Goal: Transaction & Acquisition: Purchase product/service

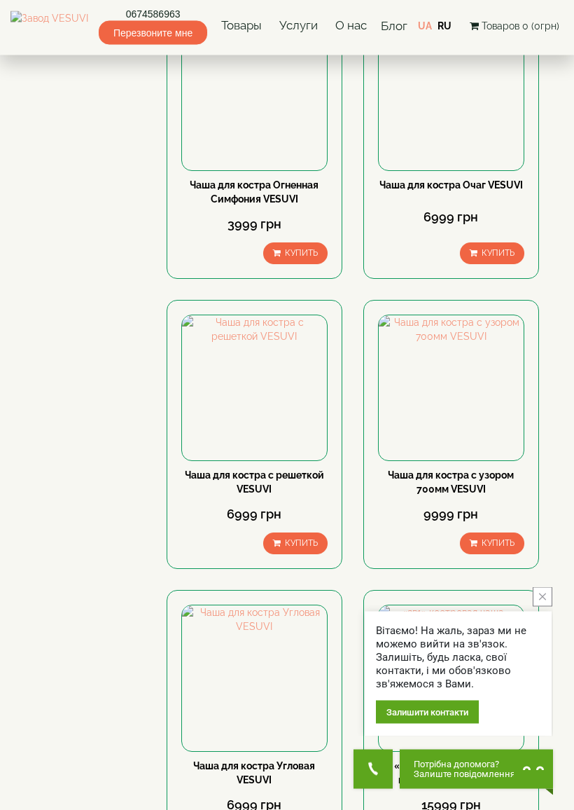
scroll to position [1121, 0]
click at [247, 487] on link "Чаша для костра с решеткой VESUVI" at bounding box center [254, 481] width 139 height 25
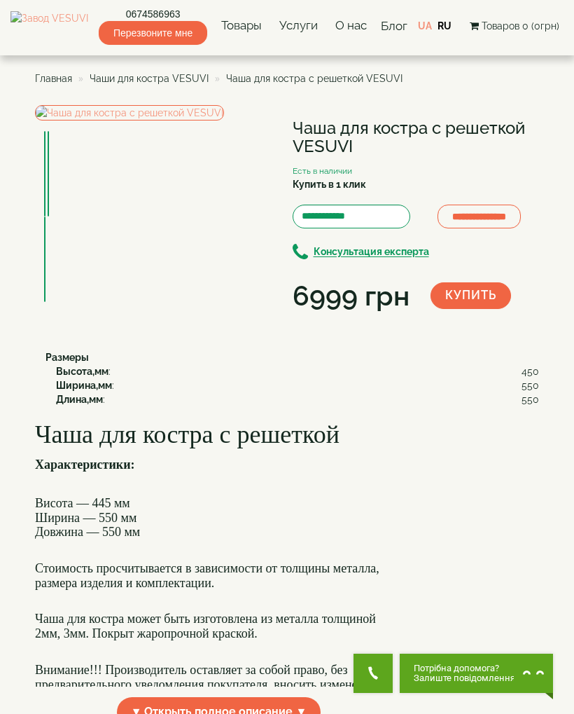
click at [179, 120] on img at bounding box center [129, 112] width 189 height 15
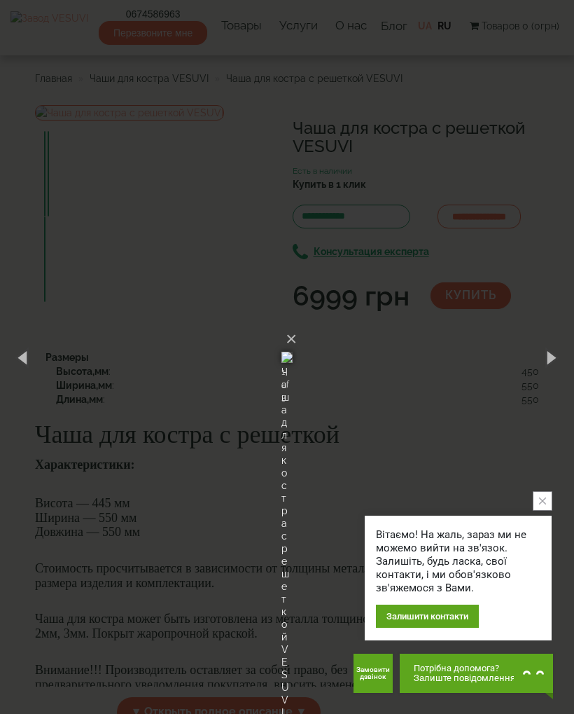
click at [297, 324] on button "×" at bounding box center [291, 339] width 11 height 31
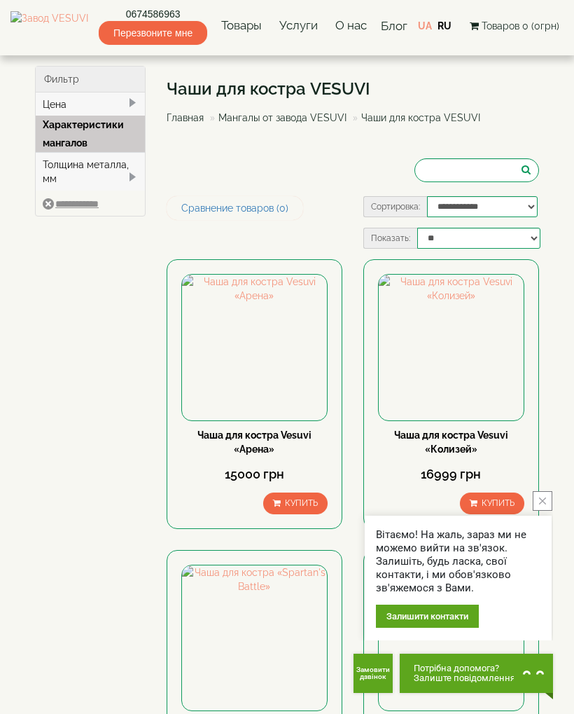
click at [127, 108] on span at bounding box center [132, 102] width 11 height 11
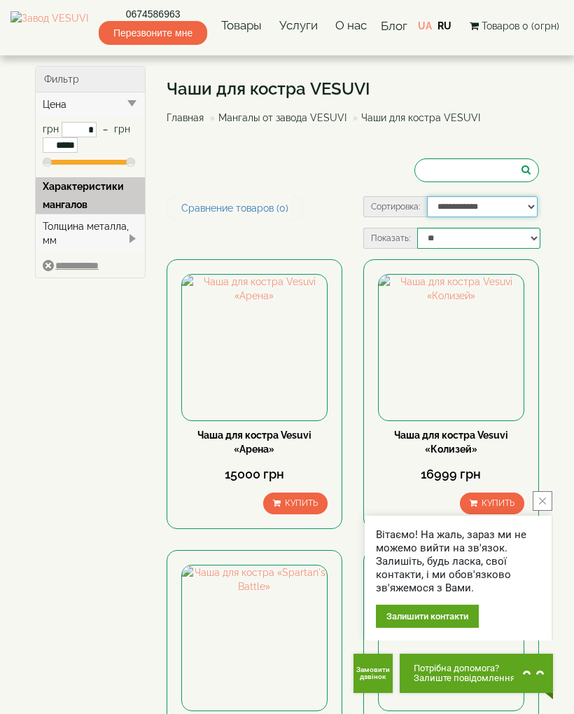
click at [516, 206] on select "**********" at bounding box center [482, 206] width 111 height 21
select select "**********"
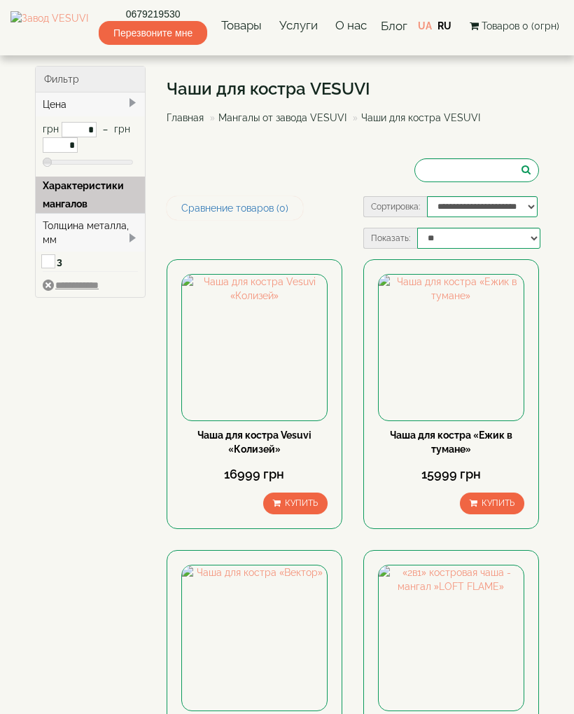
type input "*****"
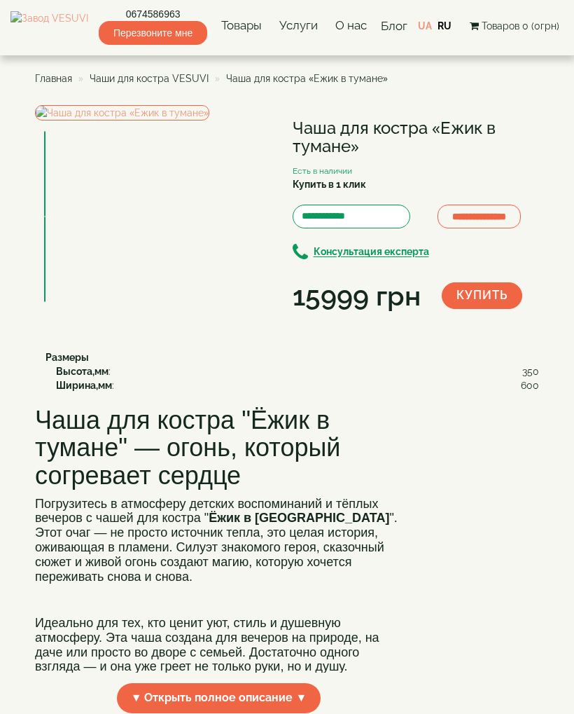
click at [166, 120] on img at bounding box center [122, 112] width 174 height 15
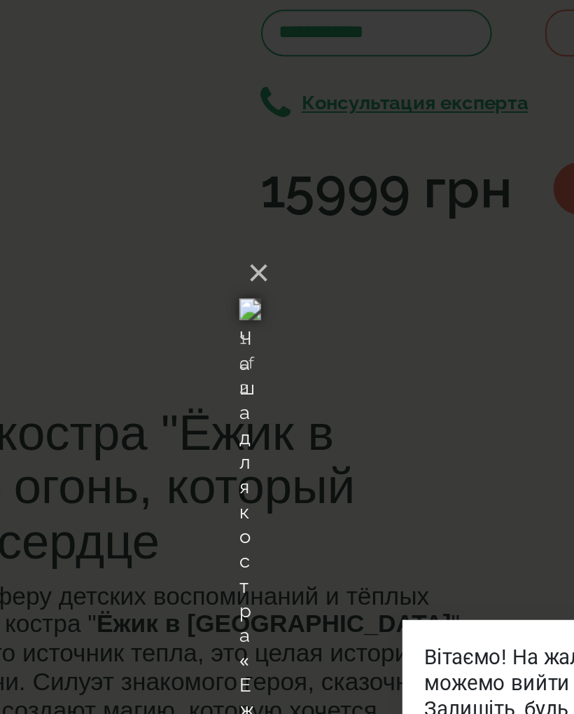
click at [282, 324] on img at bounding box center [287, 357] width 11 height 67
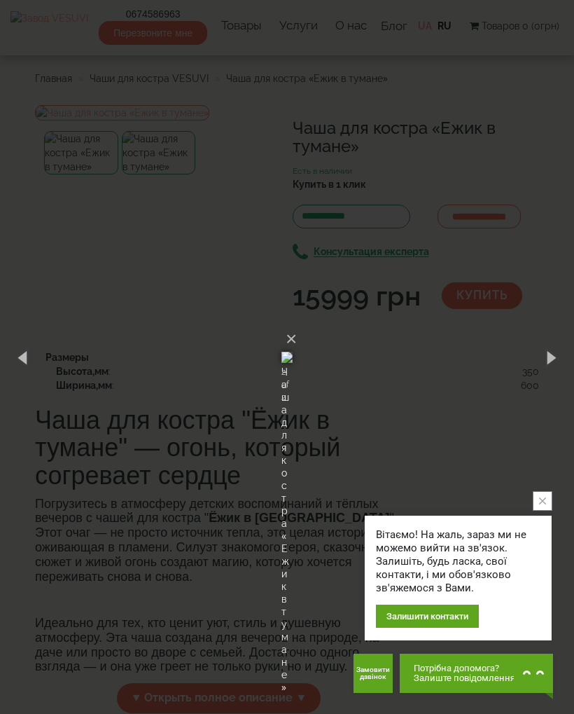
click at [297, 324] on button "×" at bounding box center [291, 339] width 11 height 31
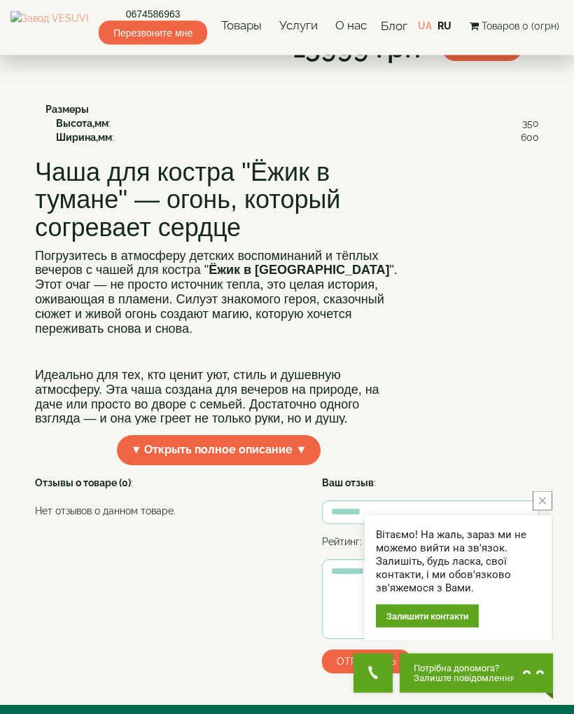
scroll to position [248, 0]
click at [274, 465] on span "▼ Открыть полное описание ▼" at bounding box center [219, 450] width 205 height 30
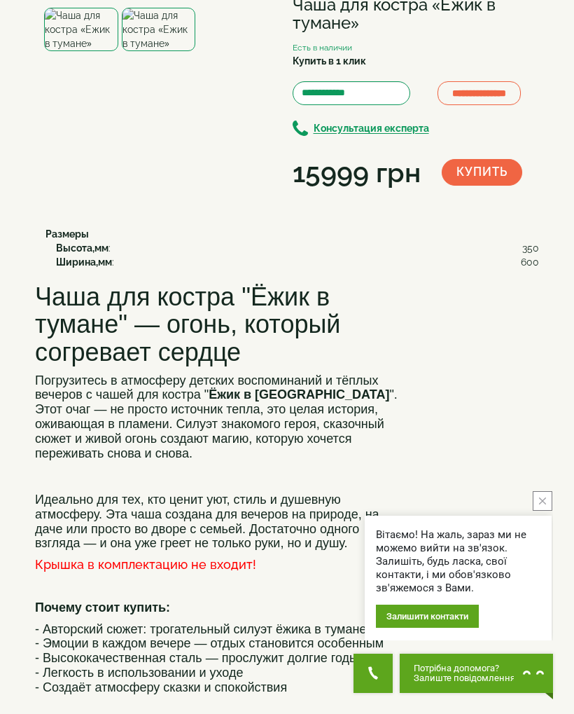
scroll to position [0, 0]
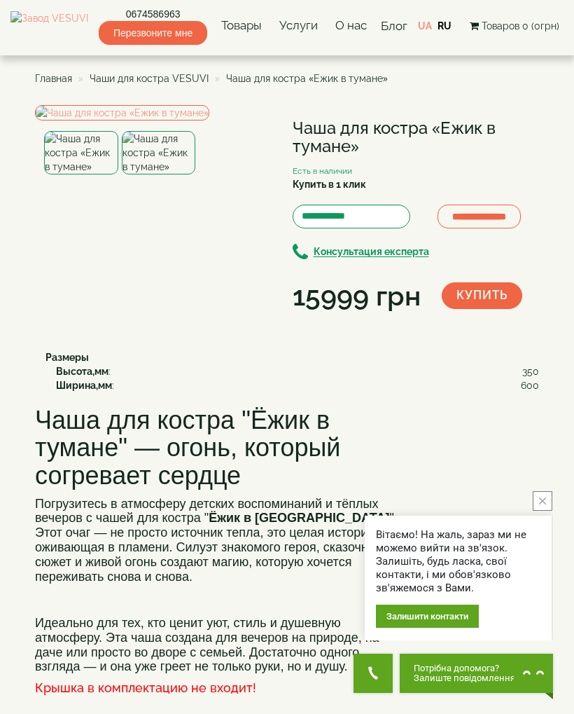
click at [167, 174] on img at bounding box center [159, 152] width 74 height 43
click at [182, 120] on img at bounding box center [122, 112] width 174 height 15
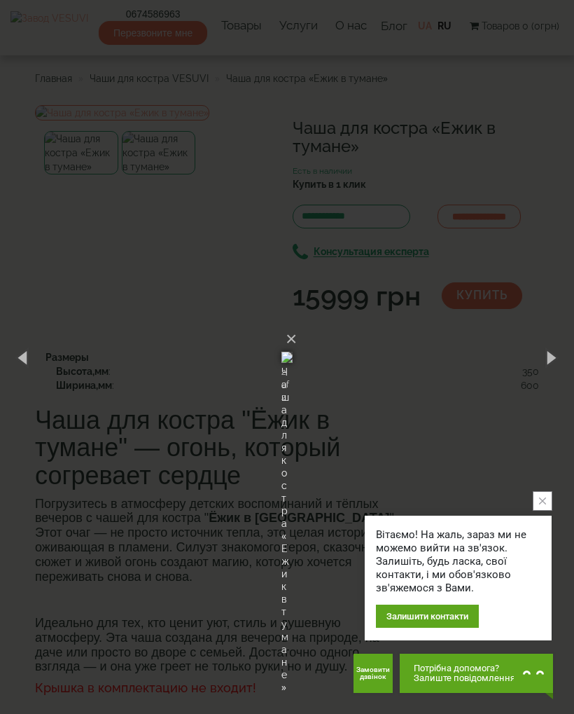
click at [297, 324] on button "×" at bounding box center [291, 339] width 11 height 31
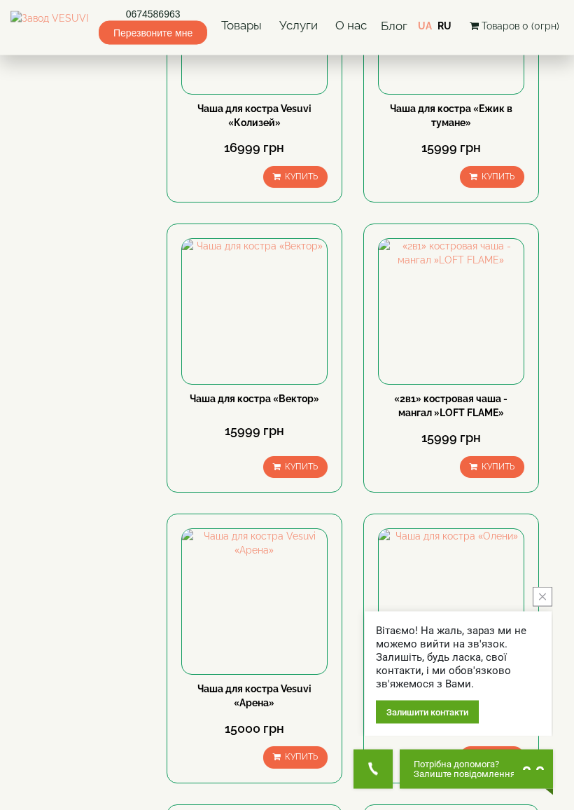
scroll to position [326, 0]
click at [461, 346] on img at bounding box center [451, 311] width 145 height 145
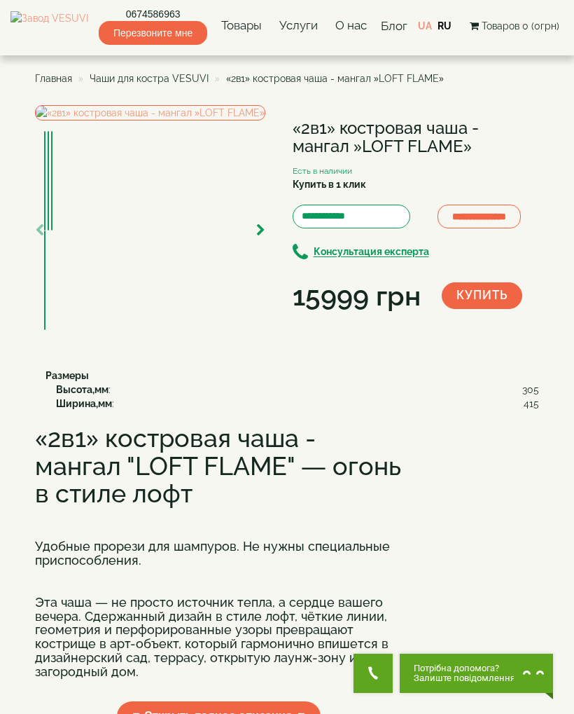
click at [265, 120] on img at bounding box center [150, 112] width 230 height 15
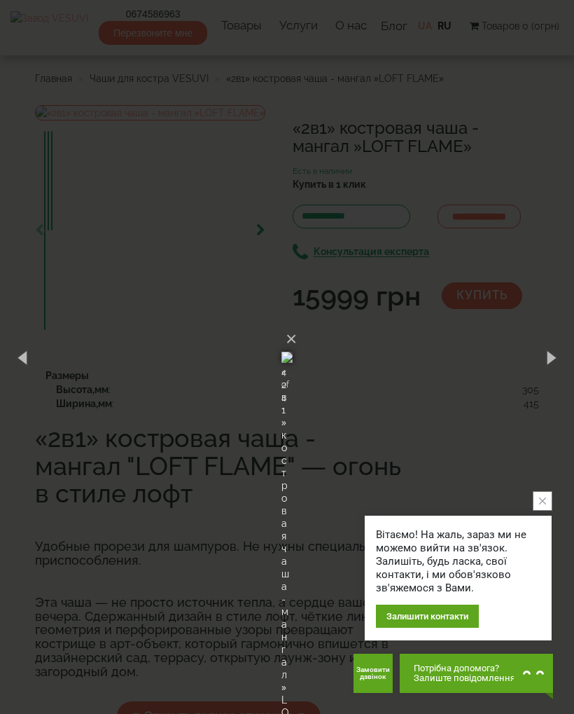
click at [297, 324] on button "×" at bounding box center [291, 339] width 11 height 31
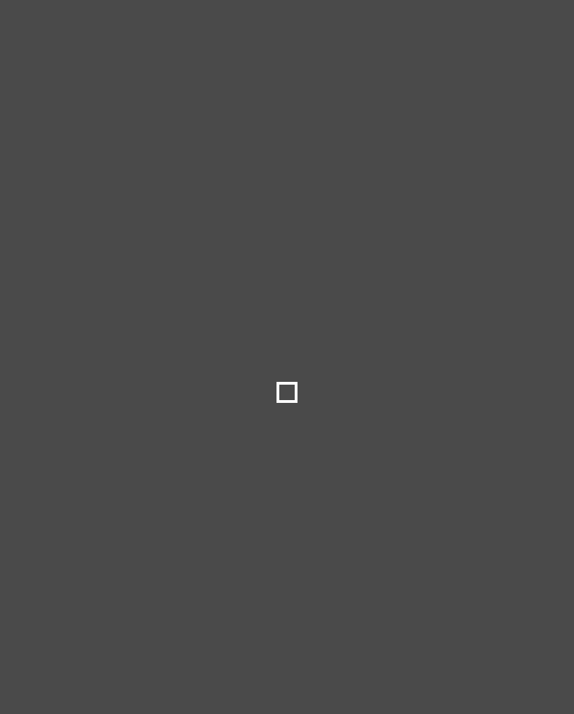
select select
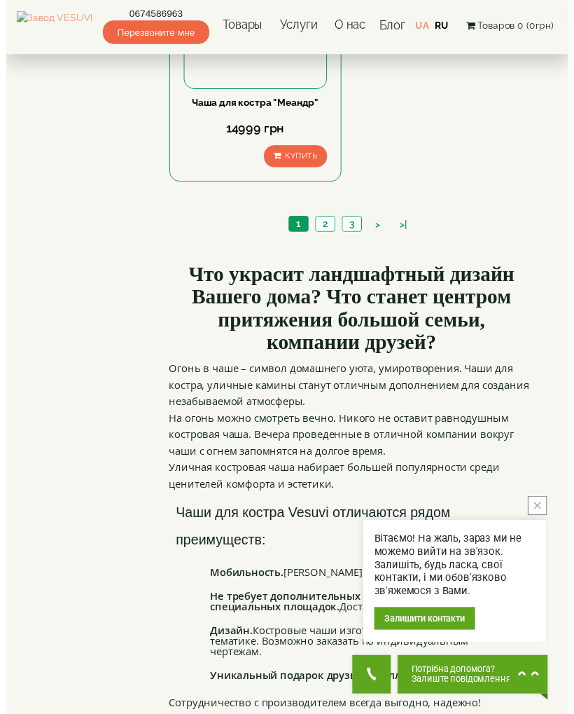
scroll to position [2293, 0]
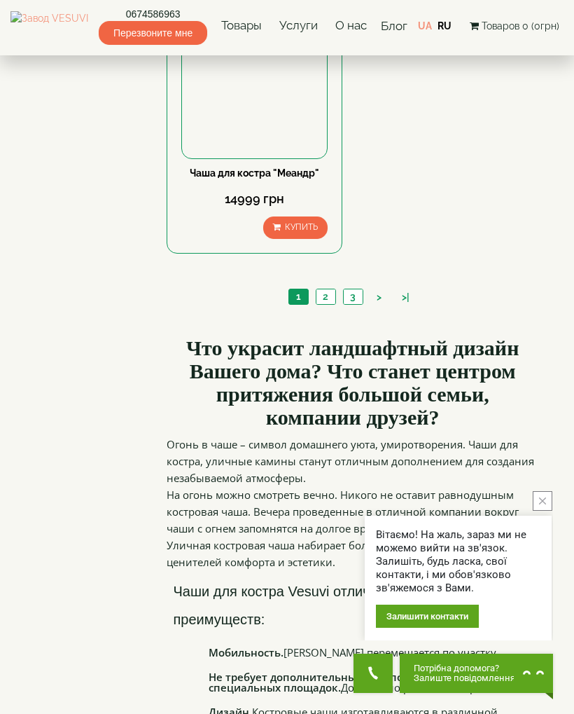
click at [321, 302] on link "2" at bounding box center [326, 296] width 20 height 15
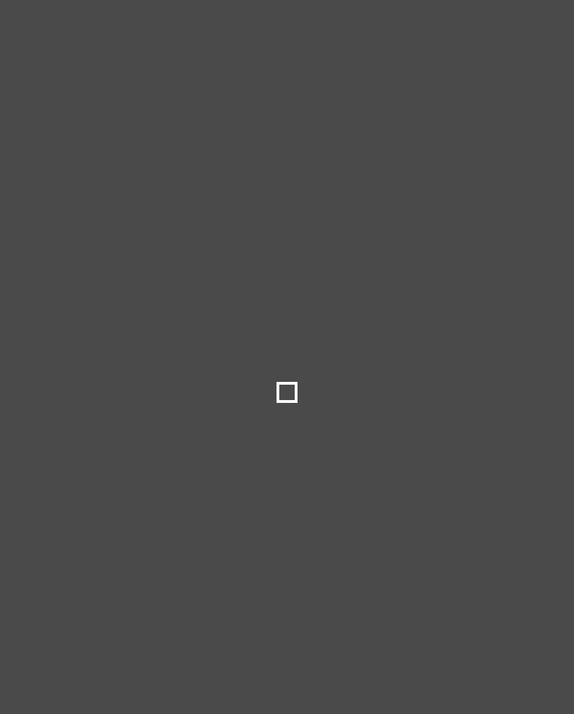
type input "*****"
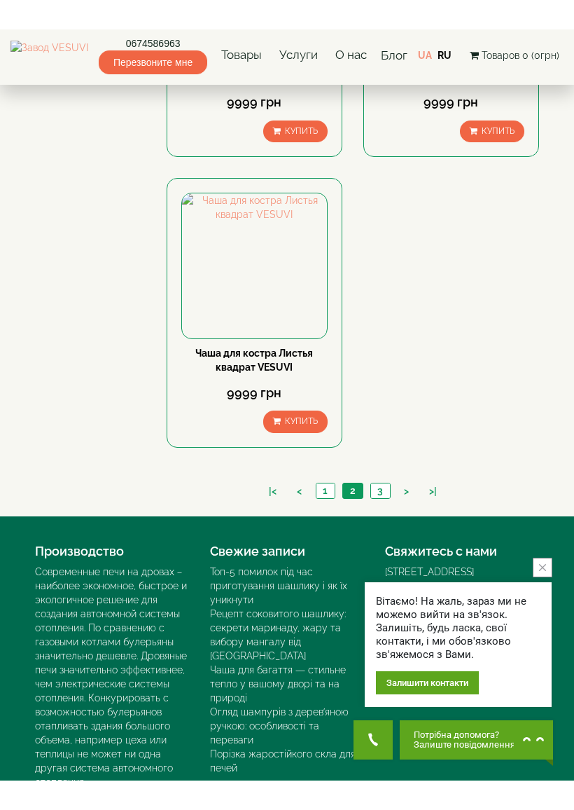
scroll to position [2101, 0]
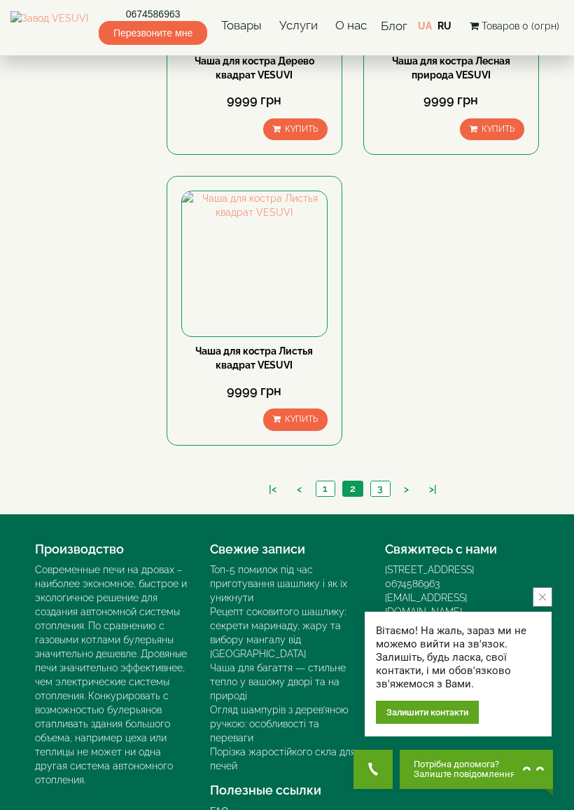
click at [383, 485] on link "3" at bounding box center [380, 488] width 20 height 15
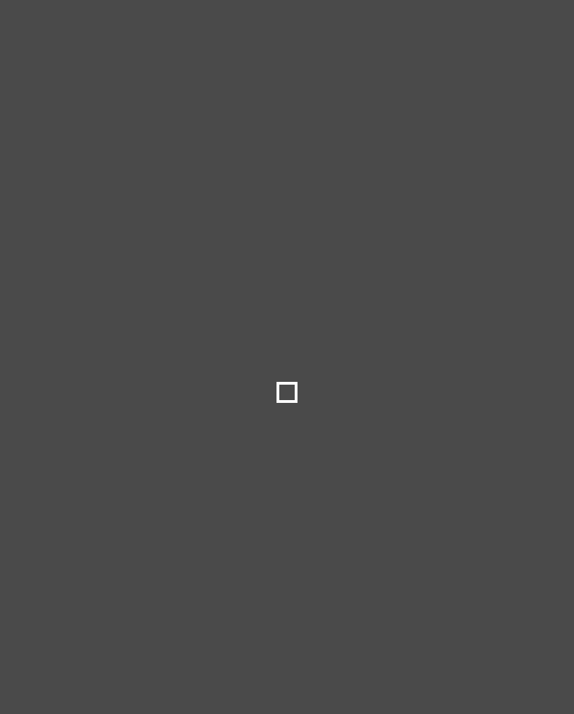
type input "*****"
